Goal: Task Accomplishment & Management: Manage account settings

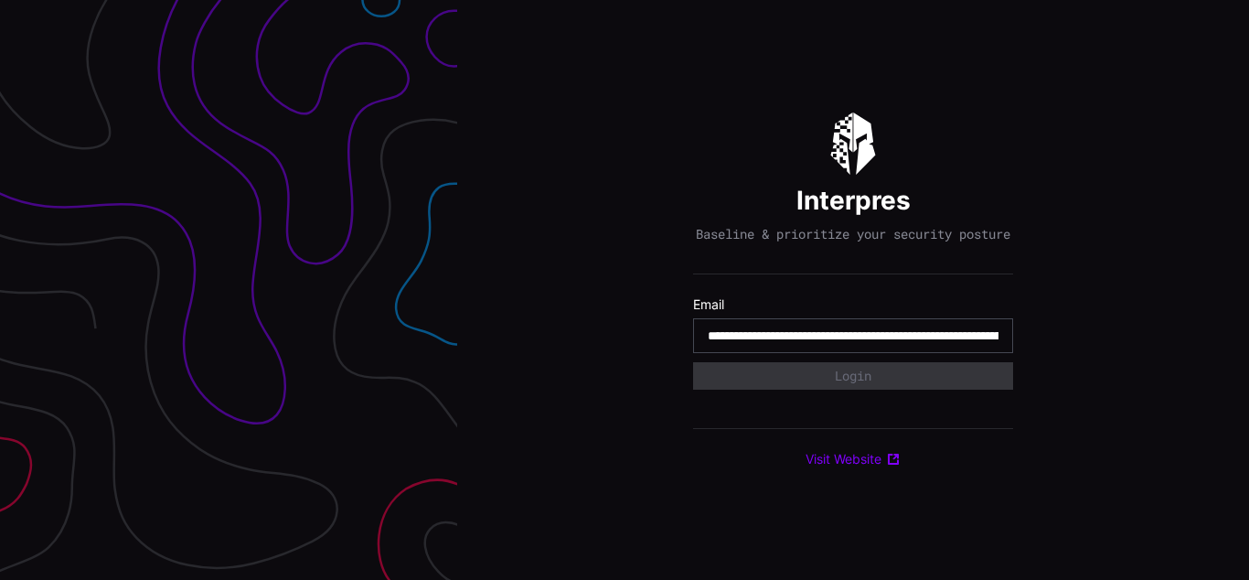
click at [853, 344] on input "**********" at bounding box center [852, 335] width 291 height 16
click at [624, 290] on div "Interpres Baseline & prioritize your security posture Email Login Visit Website" at bounding box center [853, 290] width 792 height 580
click at [229, 290] on div at bounding box center [228, 290] width 457 height 580
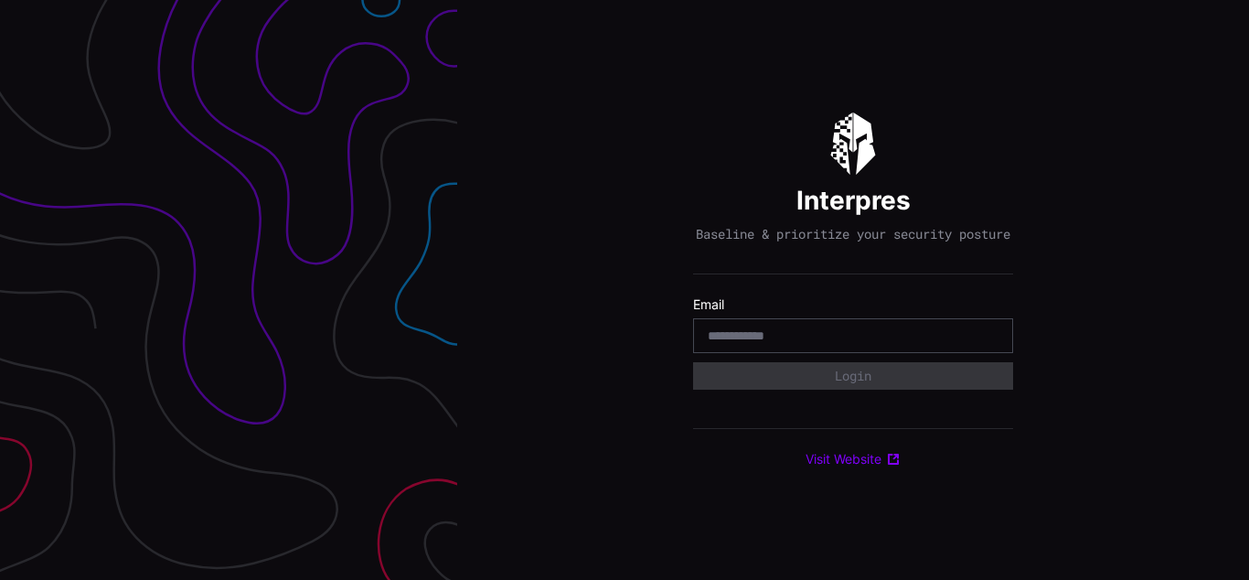
click at [624, 290] on div "Interpres Baseline & prioritize your security posture Email Login Visit Website" at bounding box center [853, 290] width 792 height 580
